Goal: Task Accomplishment & Management: Manage account settings

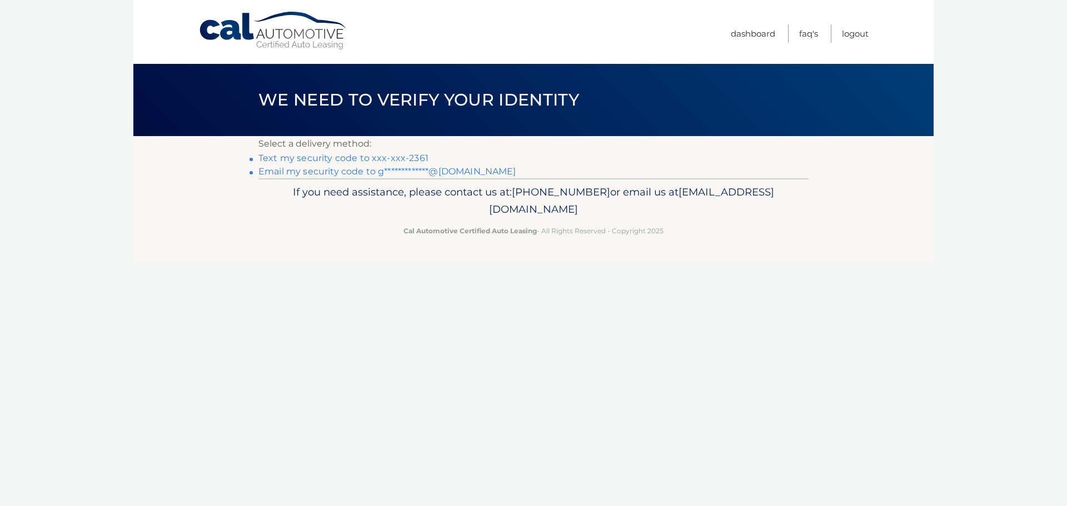
click at [306, 160] on link "Text my security code to xxx-xxx-2361" at bounding box center [343, 158] width 170 height 11
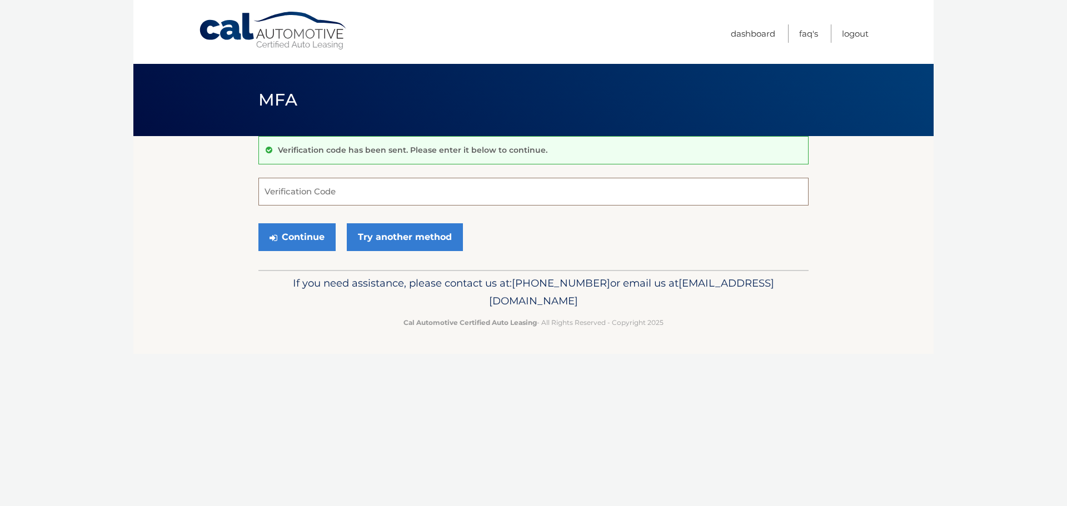
click at [299, 199] on input "Verification Code" at bounding box center [533, 192] width 550 height 28
type input "772439"
click at [279, 237] on button "Continue" at bounding box center [296, 237] width 77 height 28
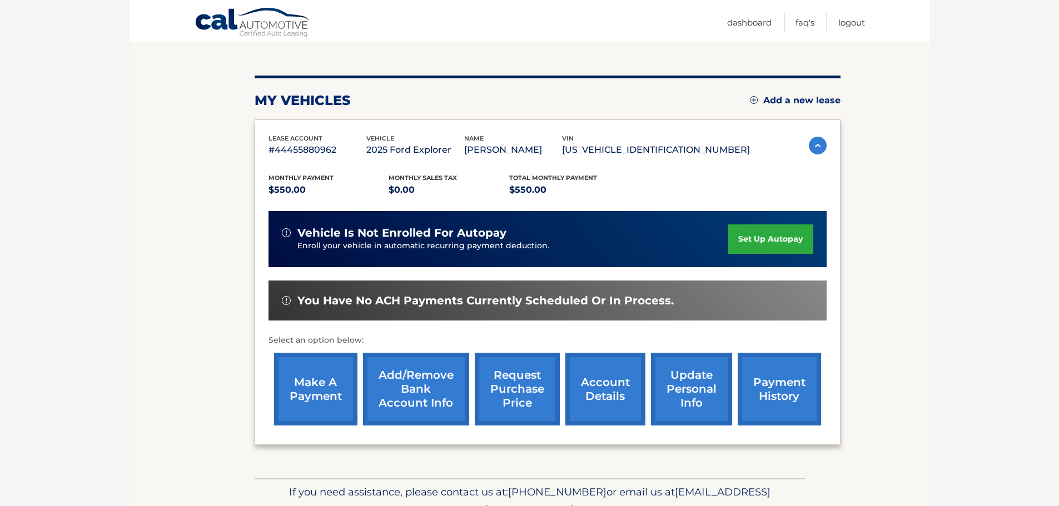
scroll to position [167, 0]
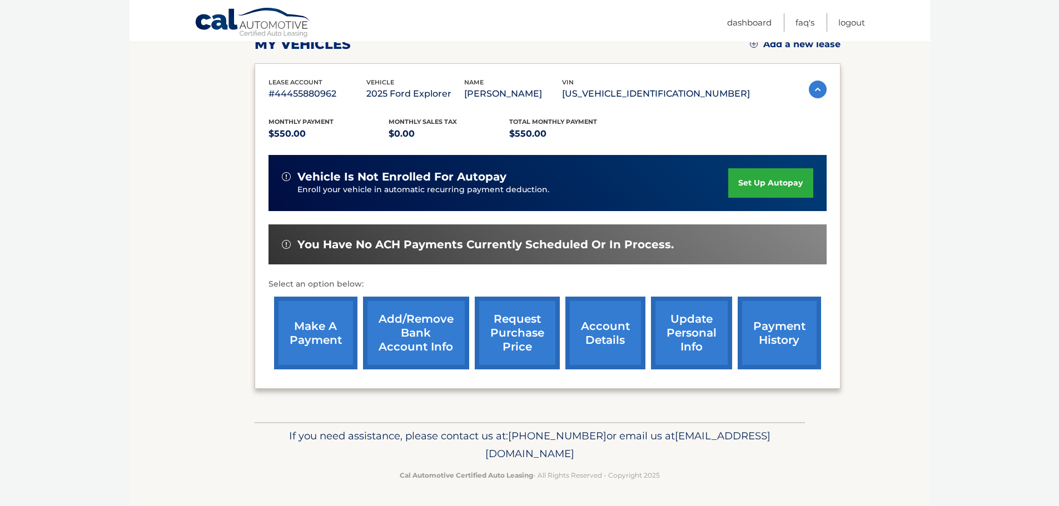
drag, startPoint x: 311, startPoint y: 323, endPoint x: 374, endPoint y: 316, distance: 63.8
click at [311, 323] on link "make a payment" at bounding box center [315, 333] width 83 height 73
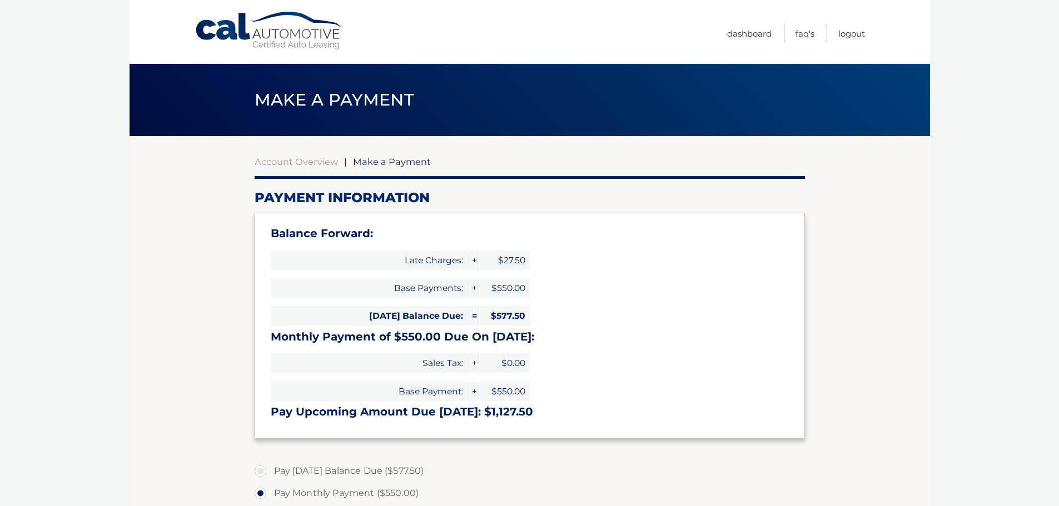
select select "ZWI0YWI3NTctNmY5Zi00OTU0LWI4MzEtY2U5MDVjMjlkYWRi"
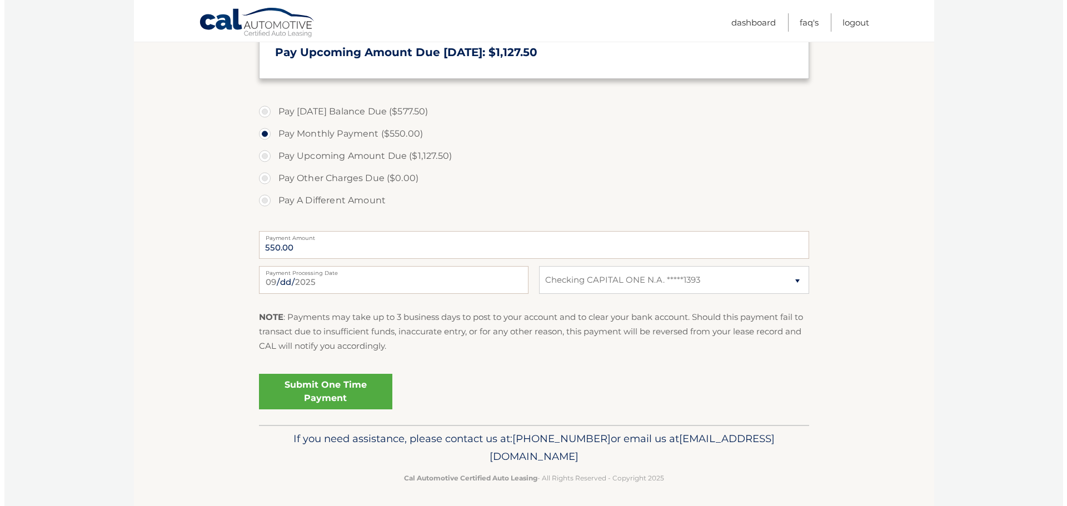
scroll to position [363, 0]
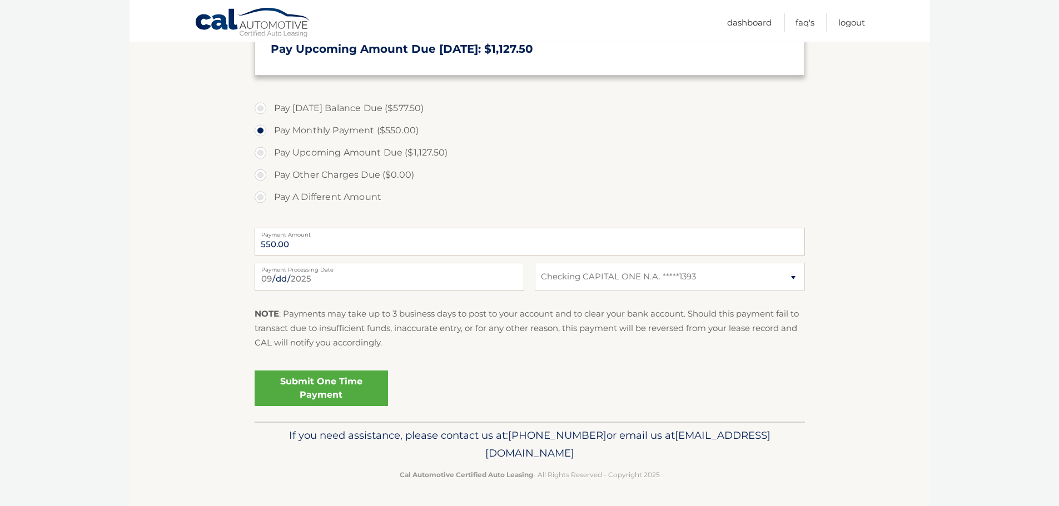
click at [306, 389] on link "Submit One Time Payment" at bounding box center [321, 389] width 133 height 36
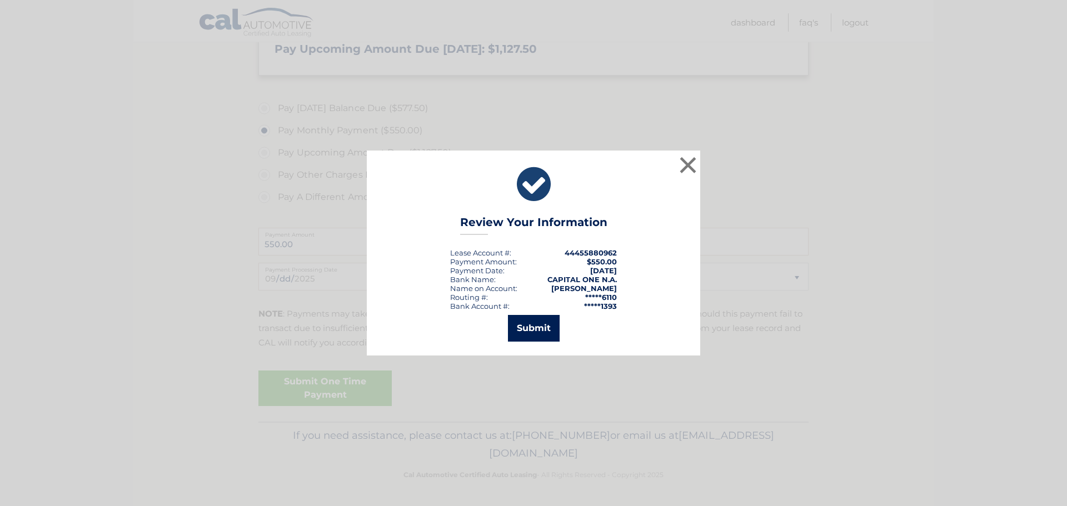
click at [514, 340] on button "Submit" at bounding box center [534, 328] width 52 height 27
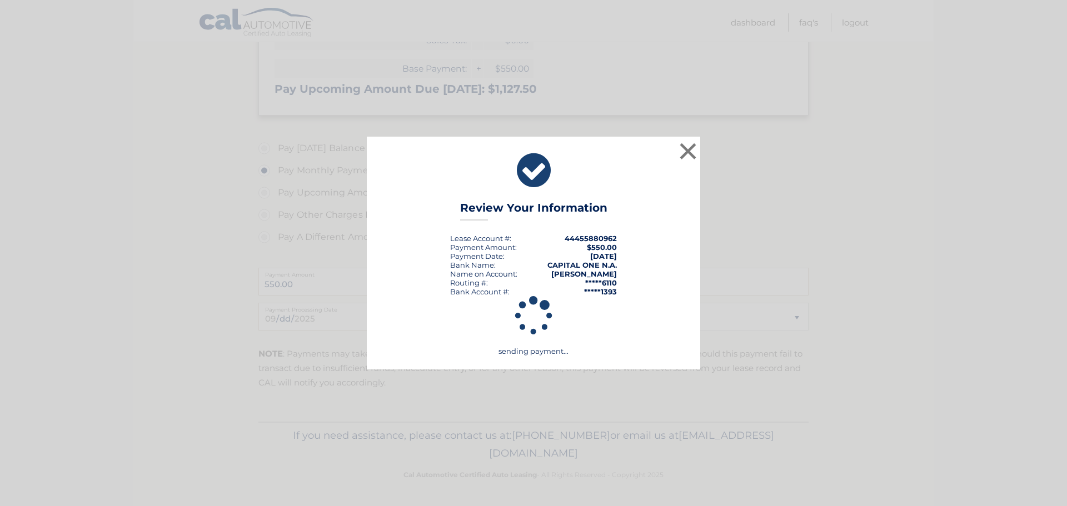
scroll to position [323, 0]
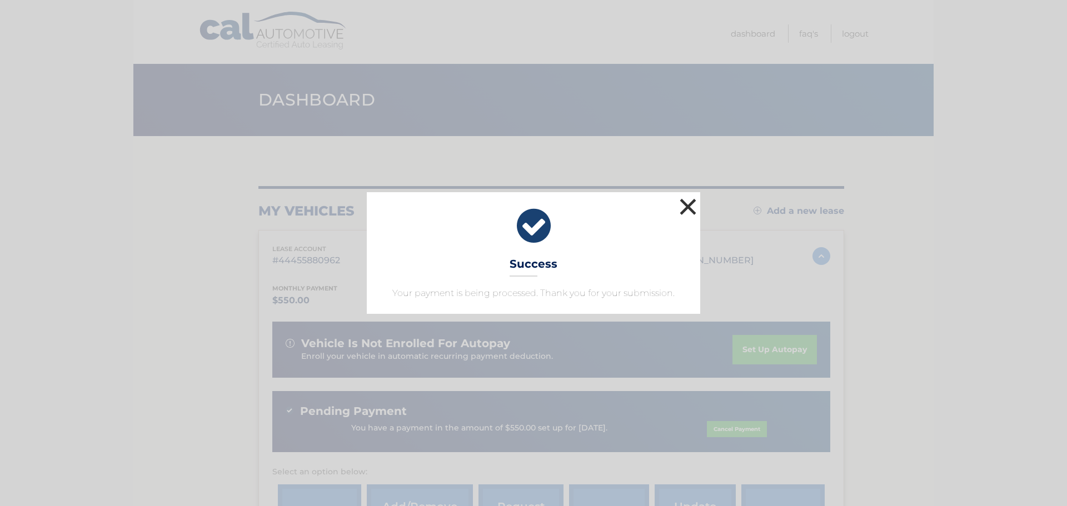
click at [689, 211] on button "×" at bounding box center [688, 207] width 22 height 22
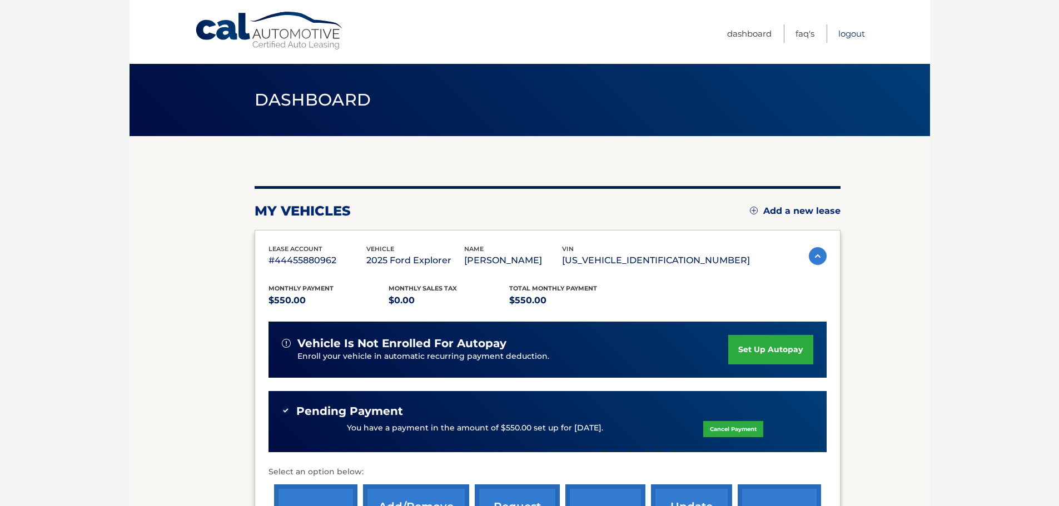
click at [852, 29] on link "Logout" at bounding box center [851, 33] width 27 height 18
